Goal: Check status: Check status

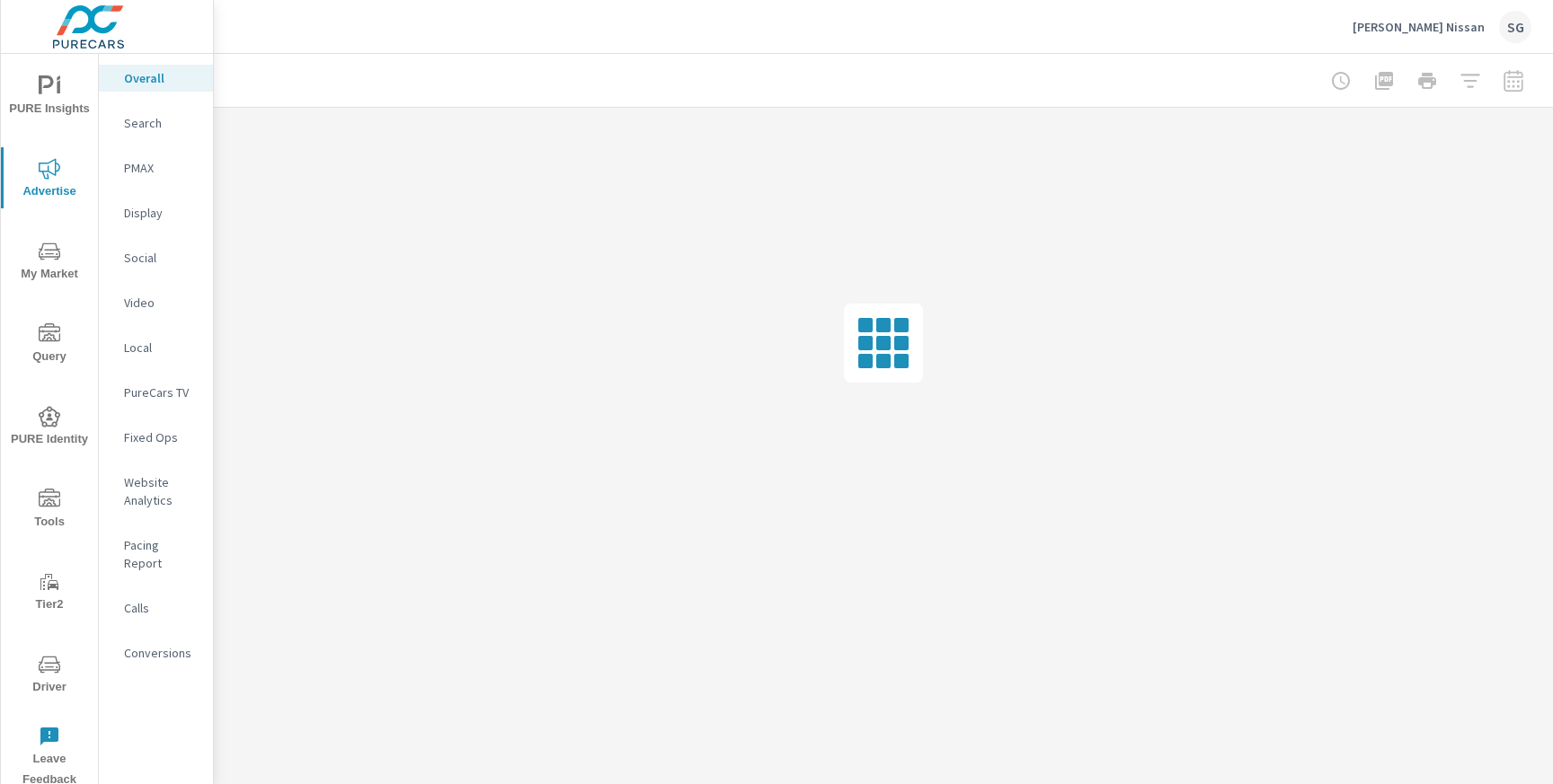
click at [46, 500] on icon "nav menu" at bounding box center [49, 498] width 22 height 18
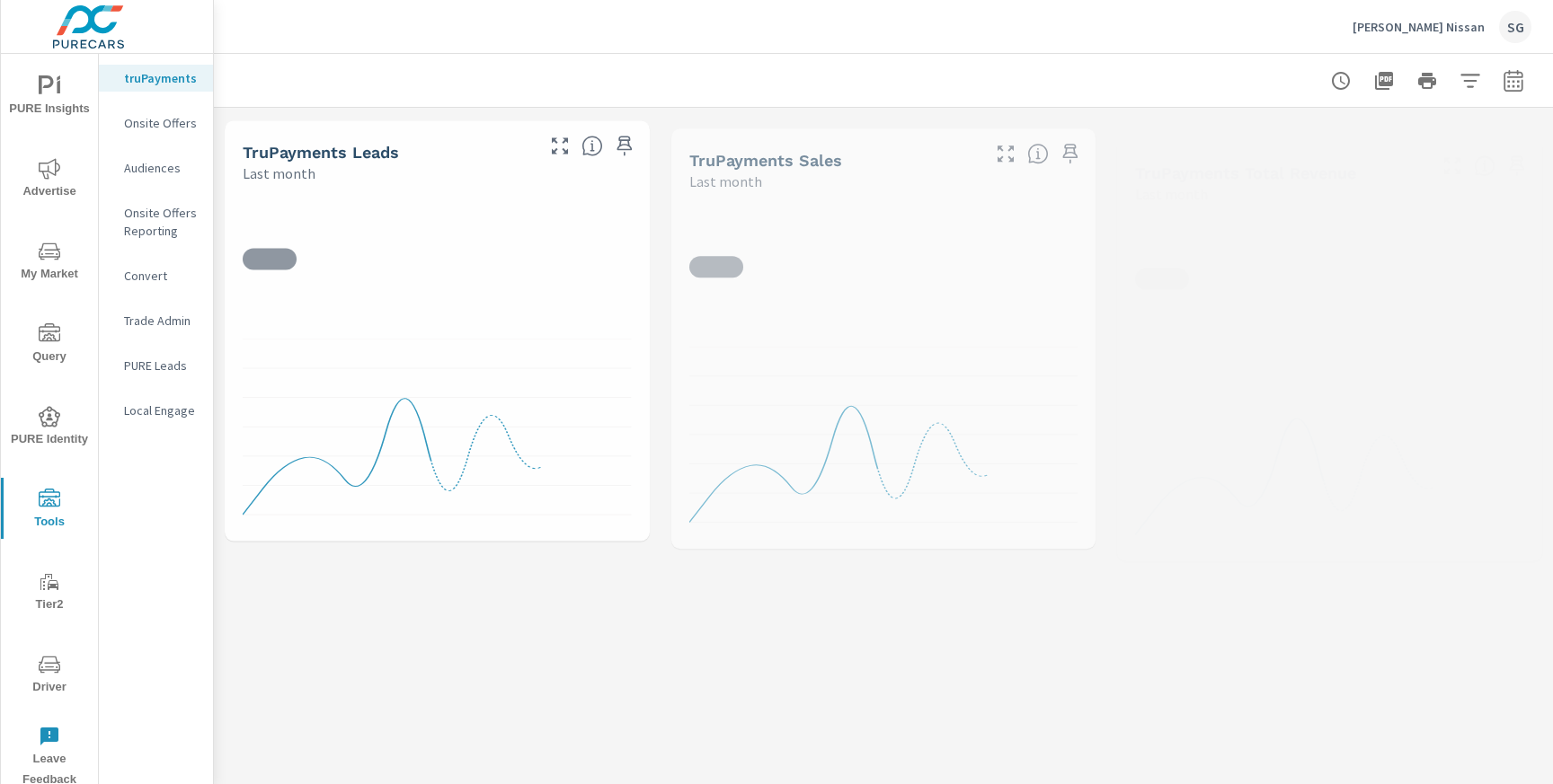
click at [171, 132] on div "Onsite Offers" at bounding box center [155, 123] width 114 height 27
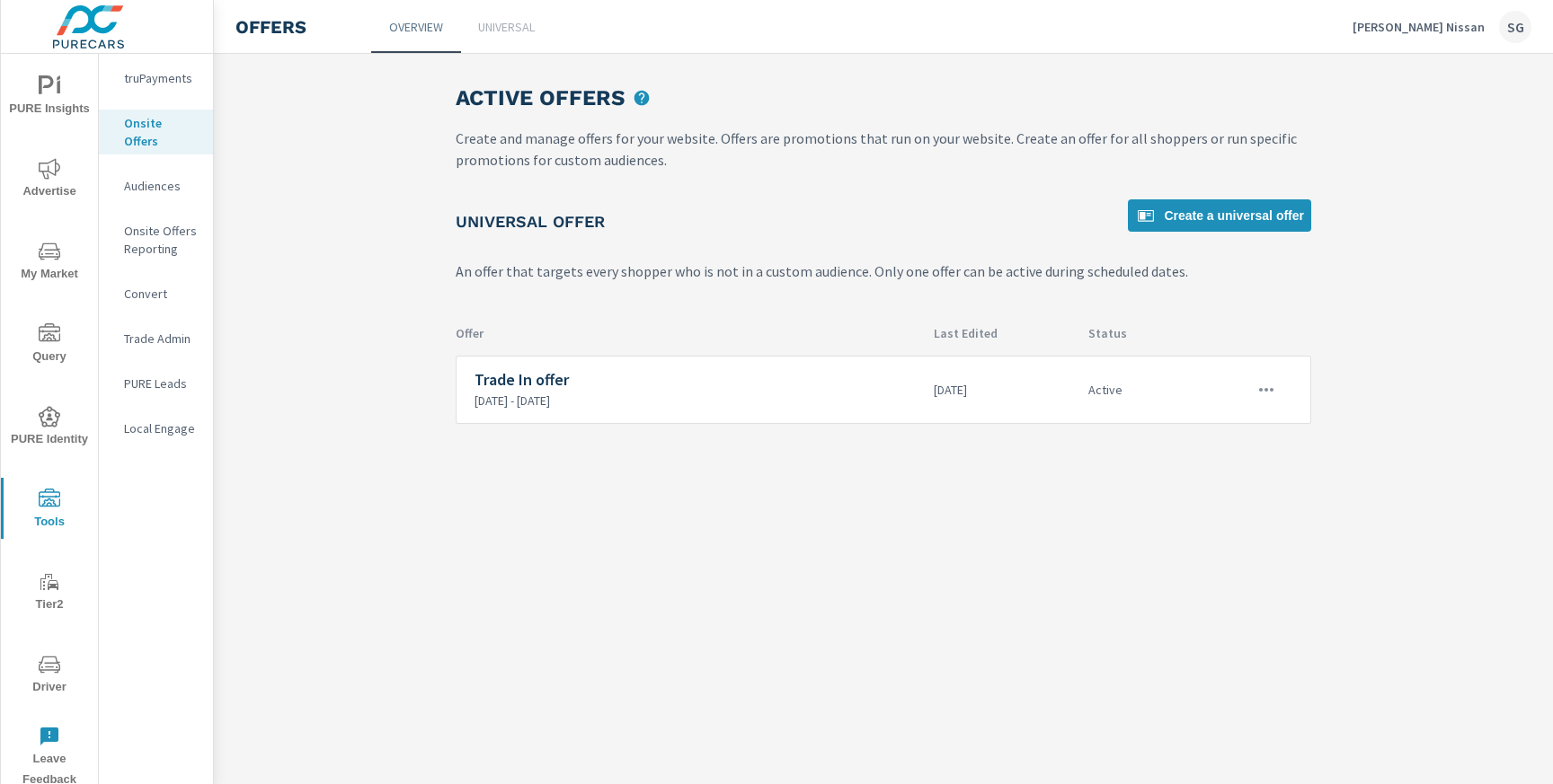
click at [155, 228] on p "Onsite Offers Reporting" at bounding box center [161, 240] width 75 height 36
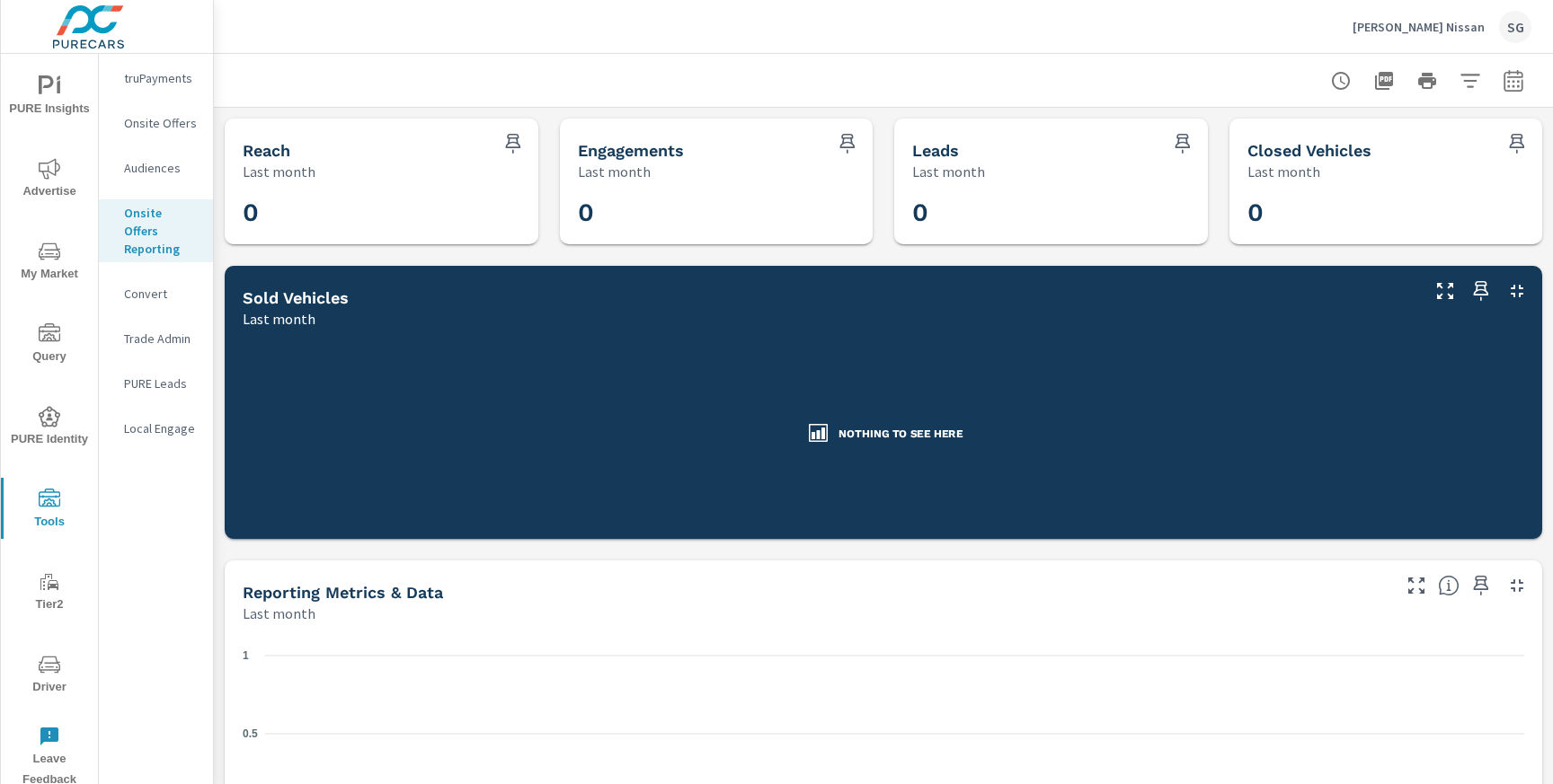
click at [1512, 85] on icon "button" at bounding box center [1512, 83] width 11 height 8
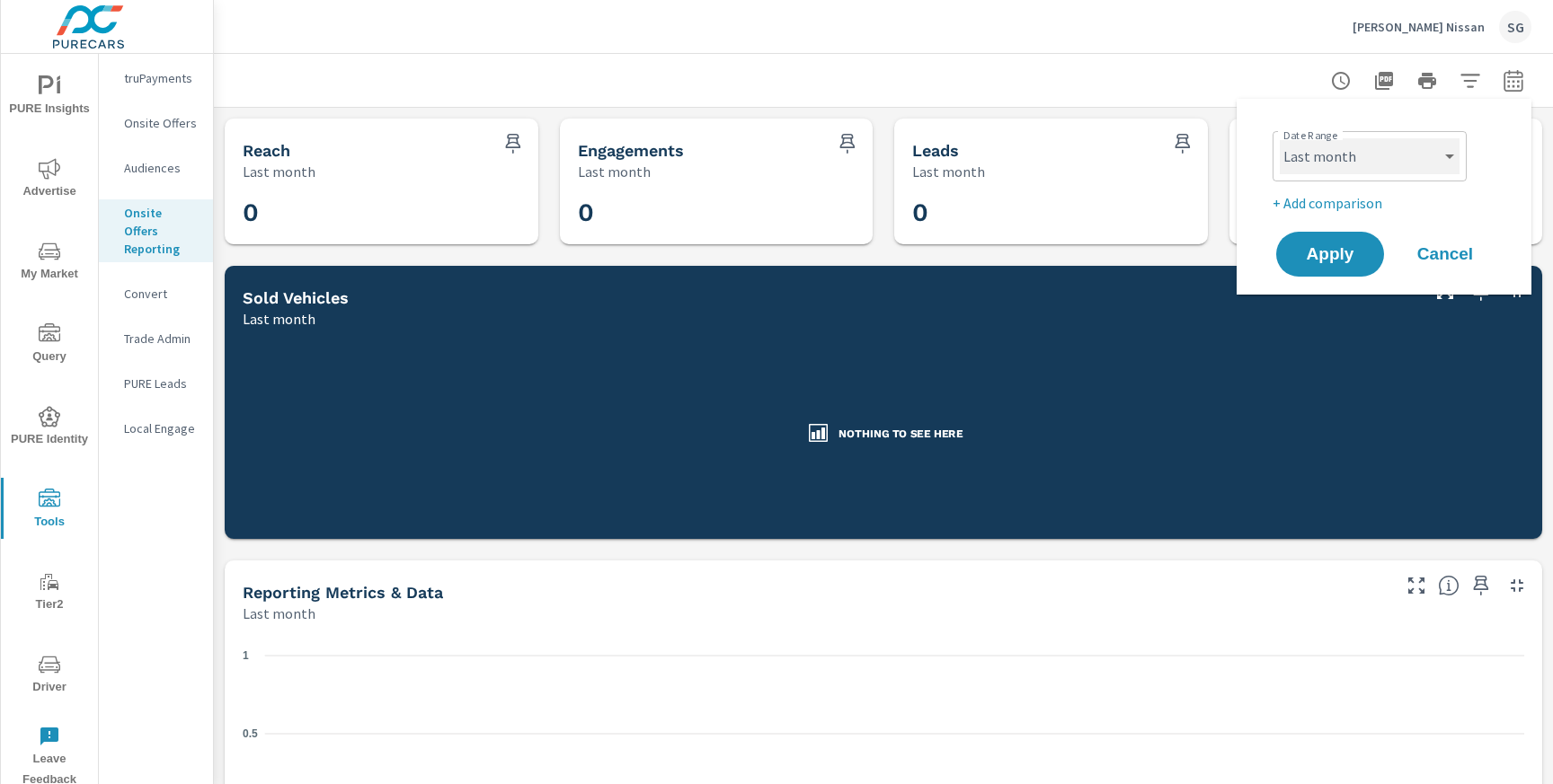
click at [1380, 155] on select "Custom [DATE] Last week Last 7 days Last 14 days Last 30 days Last 45 days Last…" at bounding box center [1369, 156] width 180 height 36
click at [1279, 138] on select "Custom [DATE] Last week Last 7 days Last 14 days Last 30 days Last 45 days Last…" at bounding box center [1369, 156] width 180 height 36
select select "Month to date"
click at [1343, 249] on span "Apply" at bounding box center [1330, 255] width 74 height 17
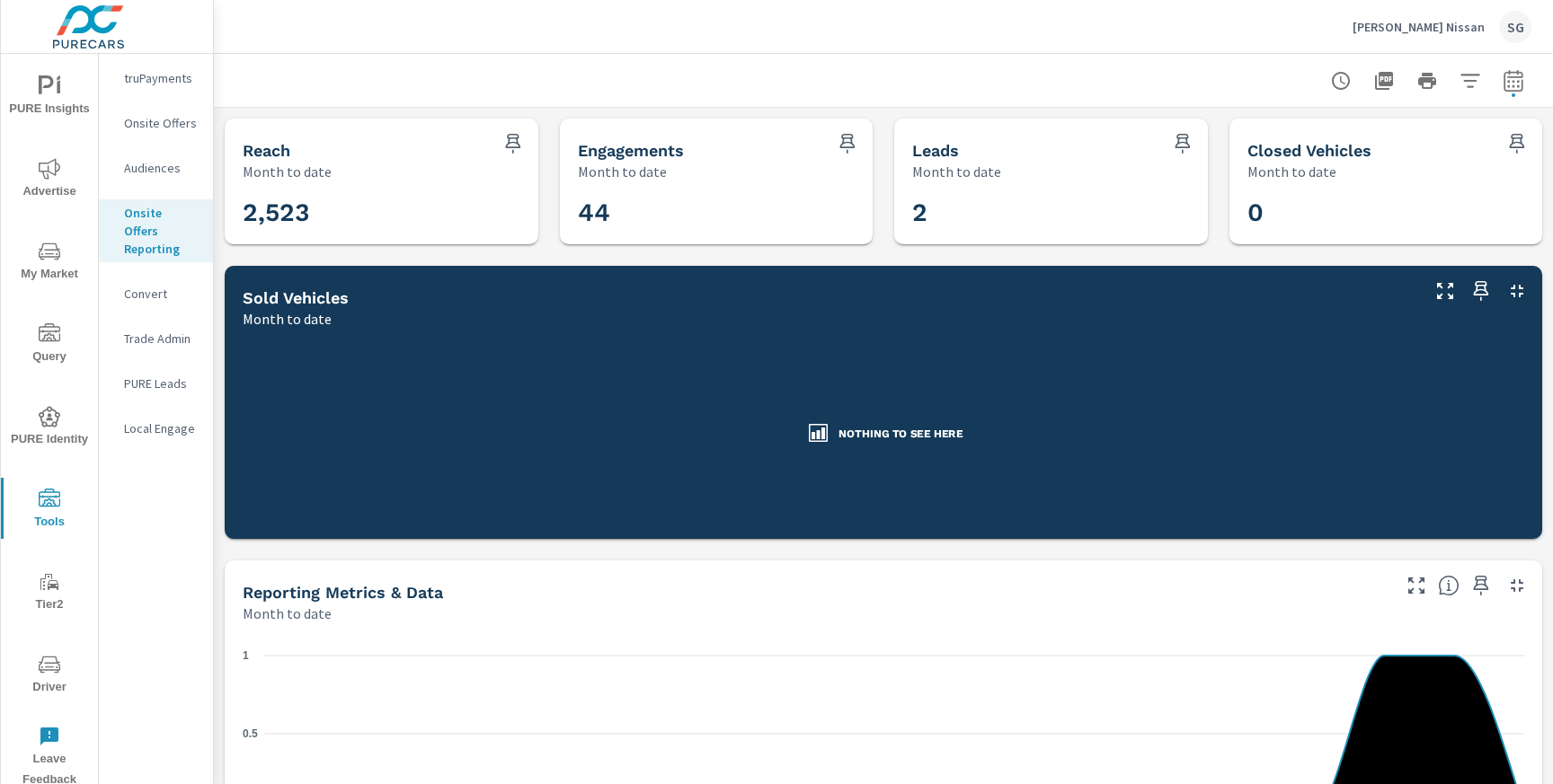
click at [414, 554] on div "Reach Month to date 2,523 Engagements Month to date 44 Leads Month to date 2 Cl…" at bounding box center [884, 771] width 1339 height 1326
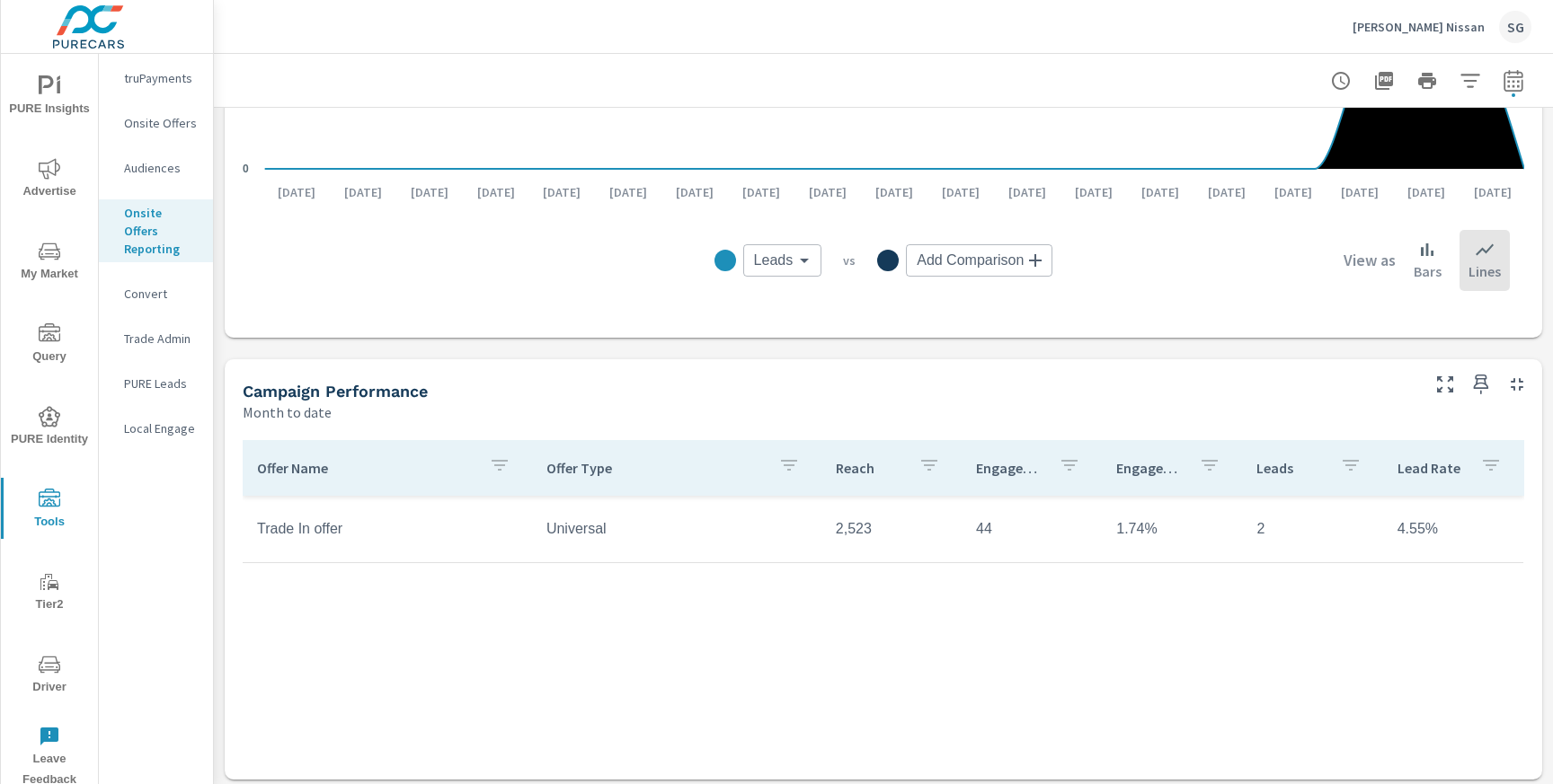
scroll to position [649, 0]
